Goal: Transaction & Acquisition: Obtain resource

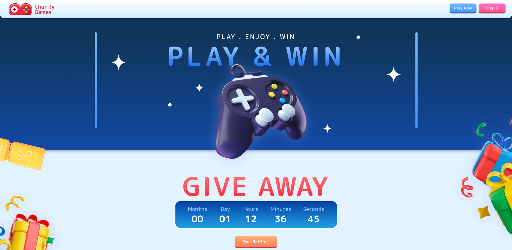
scroll to position [137, 0]
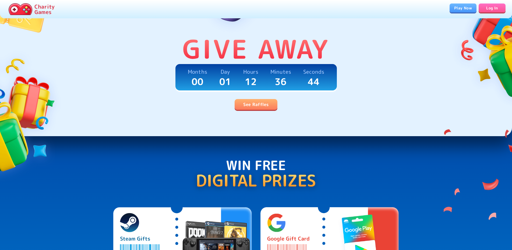
click at [263, 109] on link "See Raffles" at bounding box center [256, 104] width 43 height 11
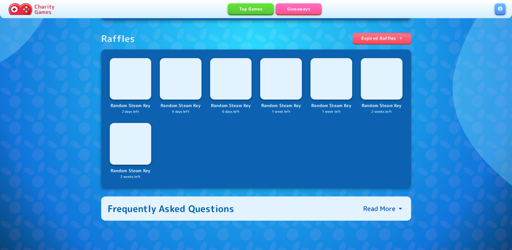
scroll to position [192, 0]
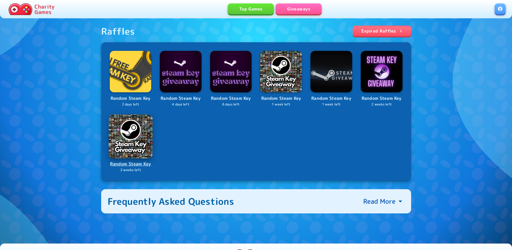
click at [132, 168] on p "Random Steam Key" at bounding box center [130, 163] width 43 height 7
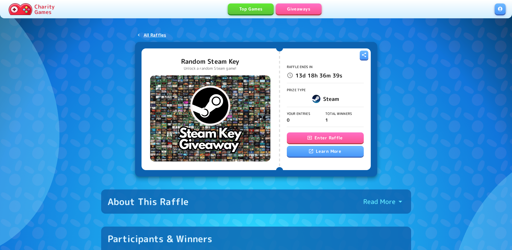
click at [319, 137] on button "Enter Raffle" at bounding box center [325, 137] width 77 height 11
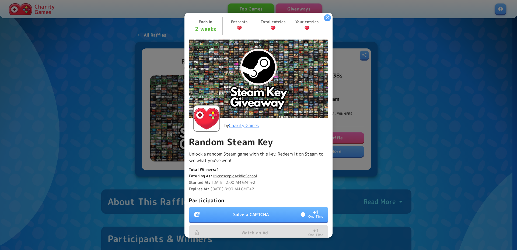
scroll to position [99, 0]
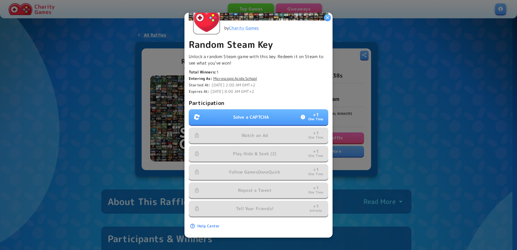
click at [256, 116] on p "Solve a CAPTCHA" at bounding box center [251, 117] width 36 height 6
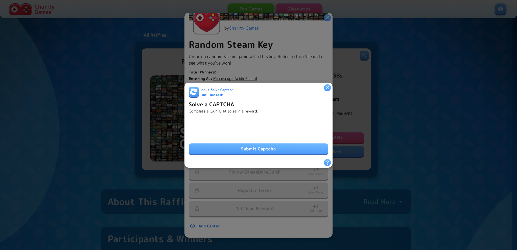
click at [247, 144] on button "Submit Captcha" at bounding box center [258, 149] width 139 height 11
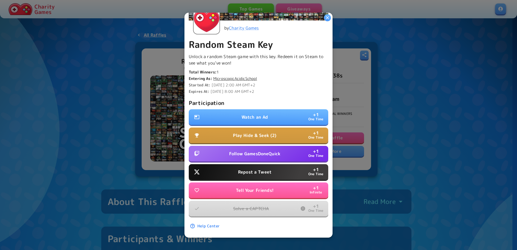
click at [248, 169] on p "Repost a Tweet" at bounding box center [254, 172] width 33 height 6
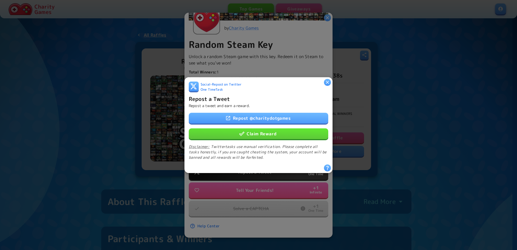
click at [268, 131] on button "Claim Reward" at bounding box center [258, 133] width 139 height 11
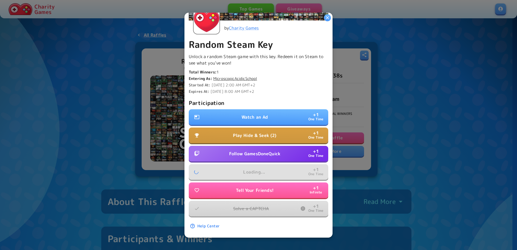
click at [259, 146] on button "Follow GamesDoneQuick + 1 One Time" at bounding box center [258, 154] width 139 height 16
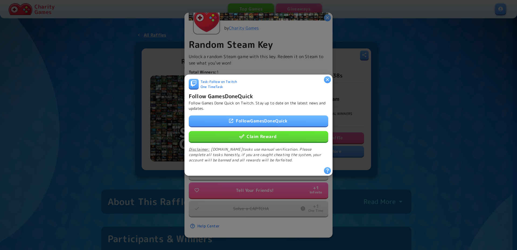
click at [257, 138] on button "Claim Reward" at bounding box center [258, 136] width 139 height 11
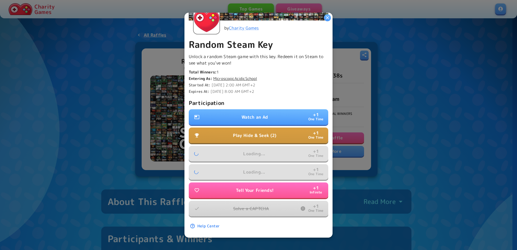
click at [259, 132] on p "Play Hide & Seek (2)" at bounding box center [254, 135] width 43 height 6
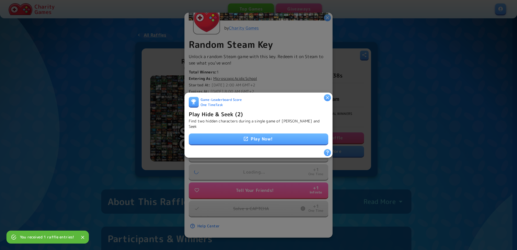
click at [259, 134] on link "Play Now!" at bounding box center [258, 139] width 139 height 11
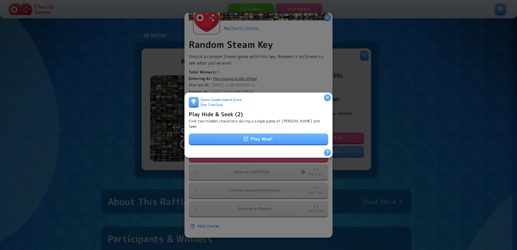
click at [326, 97] on icon "button" at bounding box center [327, 97] width 5 height 5
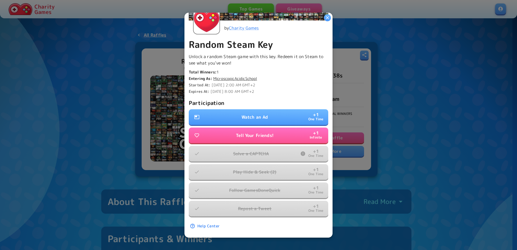
click at [283, 112] on button "Watch an Ad + 1 One Time" at bounding box center [258, 117] width 139 height 16
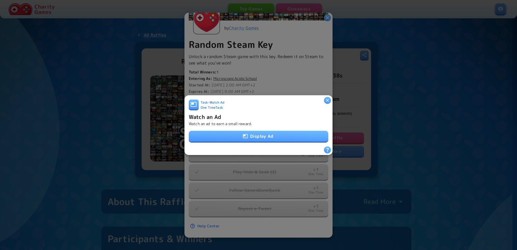
click at [271, 135] on button "Display Ad" at bounding box center [258, 136] width 139 height 11
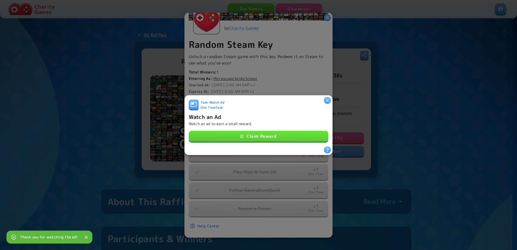
click at [284, 132] on button "Claim Reward" at bounding box center [258, 136] width 139 height 11
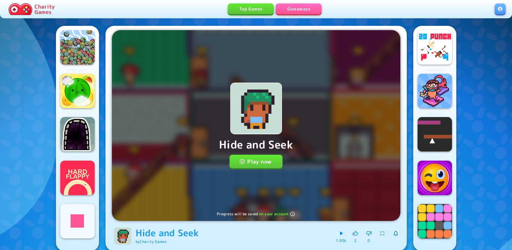
click at [256, 158] on button "Play now" at bounding box center [256, 161] width 53 height 13
